Goal: Task Accomplishment & Management: Complete application form

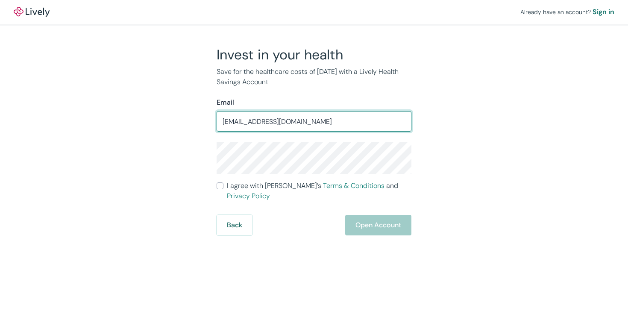
type input "[EMAIL_ADDRESS][DOMAIN_NAME]"
click at [507, 78] on div "Invest in your health Save for the healthcare costs of [DATE] with a Lively Hea…" at bounding box center [309, 140] width 410 height 189
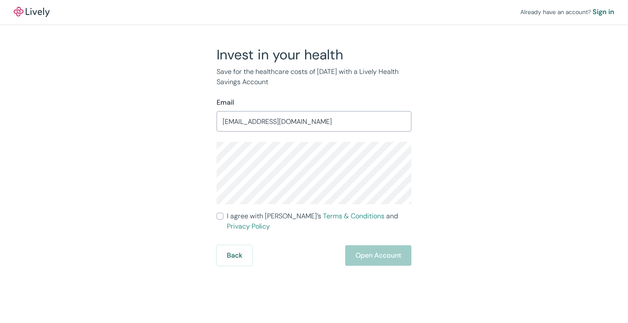
click at [500, 152] on div "Invest in your health Save for the healthcare costs of [DATE] with a Lively Hea…" at bounding box center [309, 156] width 410 height 220
click at [428, 188] on div "Invest in your health Save for the healthcare costs of [DATE] with a Lively Hea…" at bounding box center [309, 156] width 410 height 220
click at [221, 218] on input "I agree with Lively’s Terms & Conditions and Privacy Policy" at bounding box center [220, 216] width 7 height 7
checkbox input "true"
click at [491, 150] on div "Invest in your health Save for the healthcare costs of [DATE] with a Lively Hea…" at bounding box center [309, 156] width 410 height 220
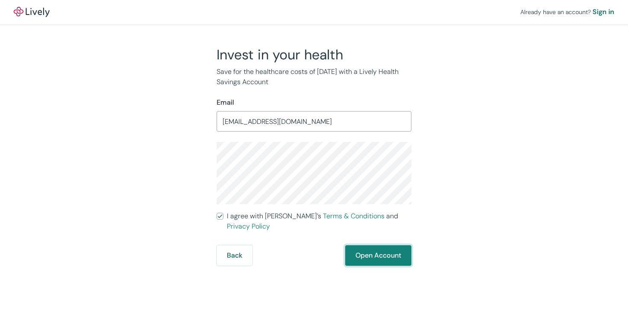
click at [385, 245] on button "Open Account" at bounding box center [378, 255] width 66 height 21
